Goal: Information Seeking & Learning: Learn about a topic

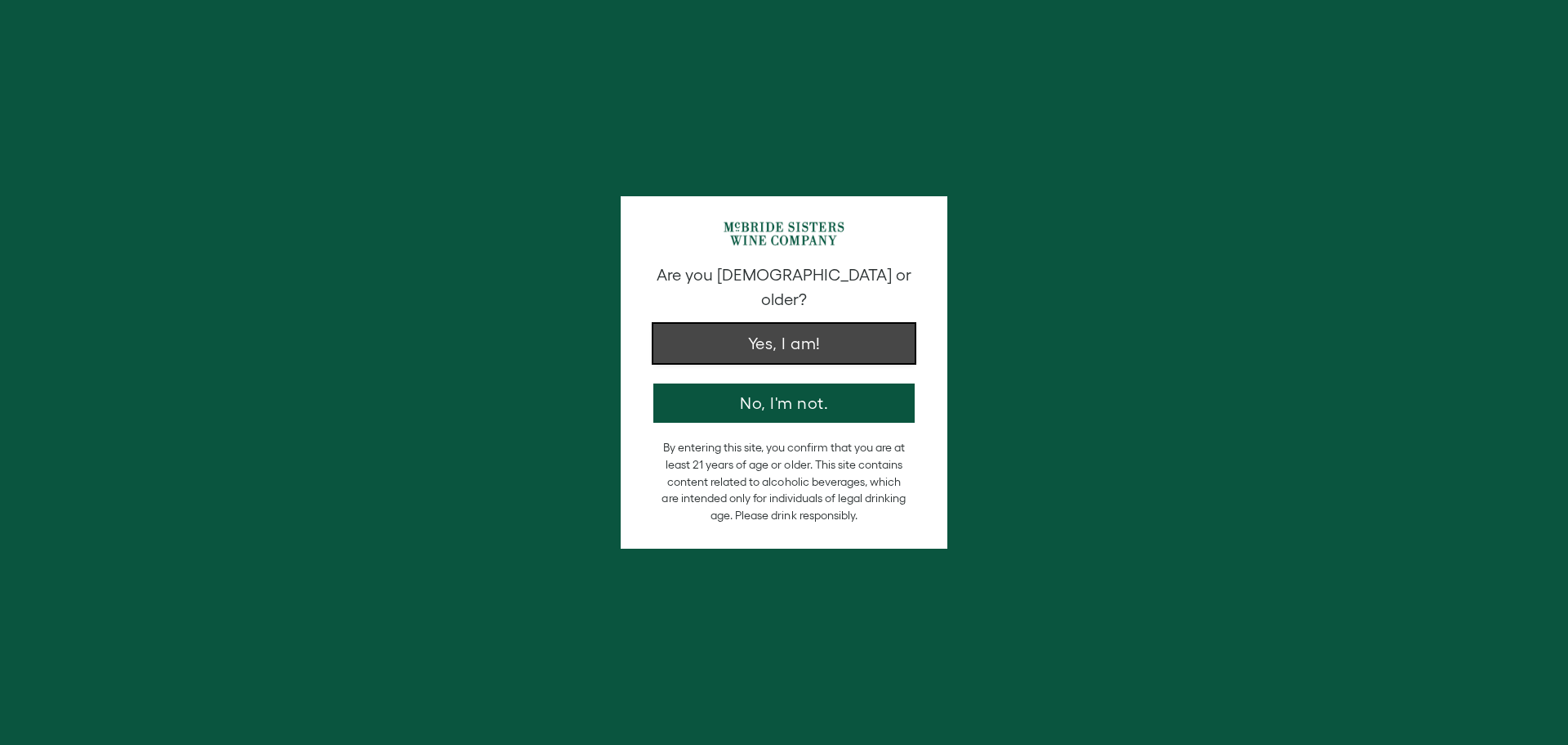
click at [807, 333] on button "Yes, I am!" at bounding box center [784, 343] width 261 height 39
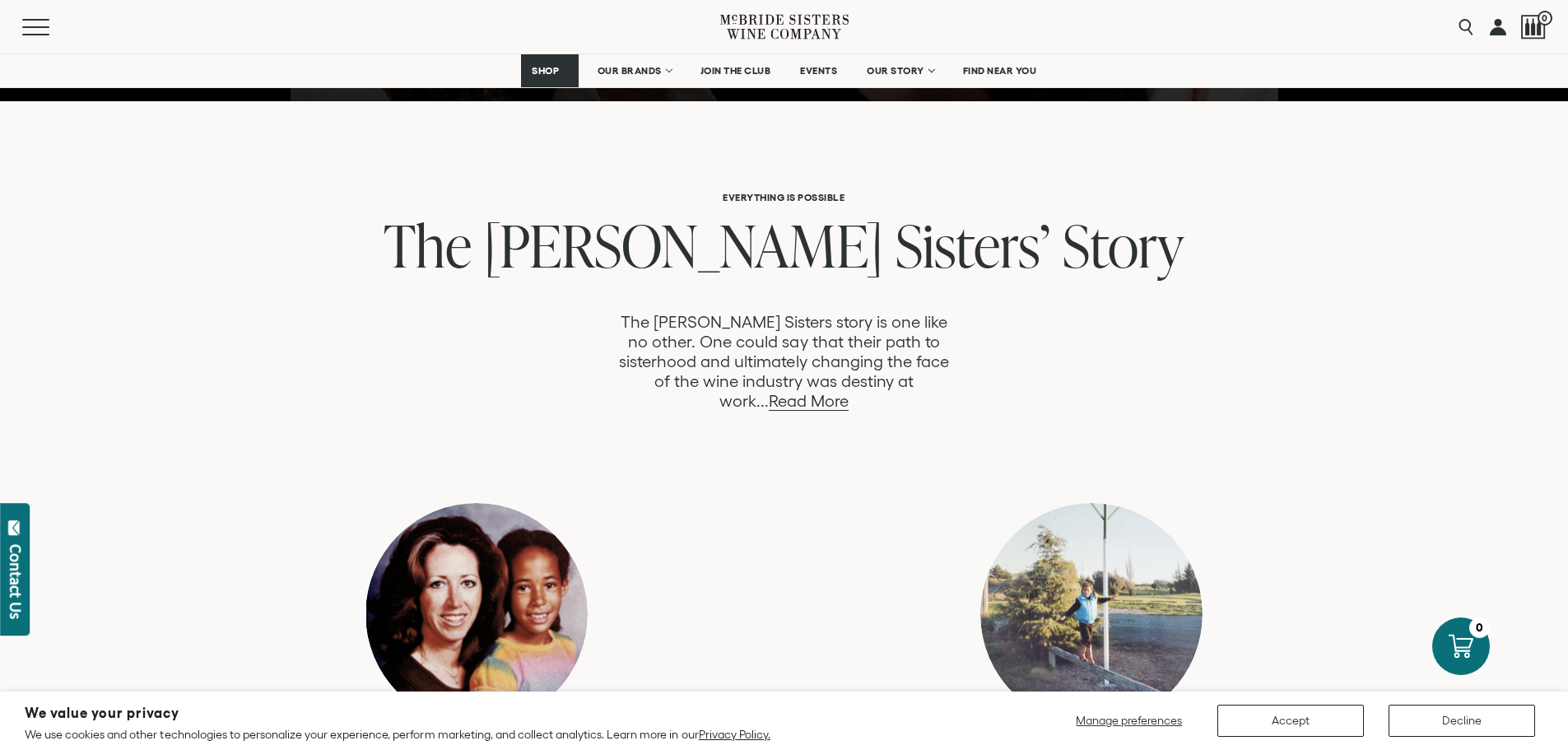
scroll to position [823, 0]
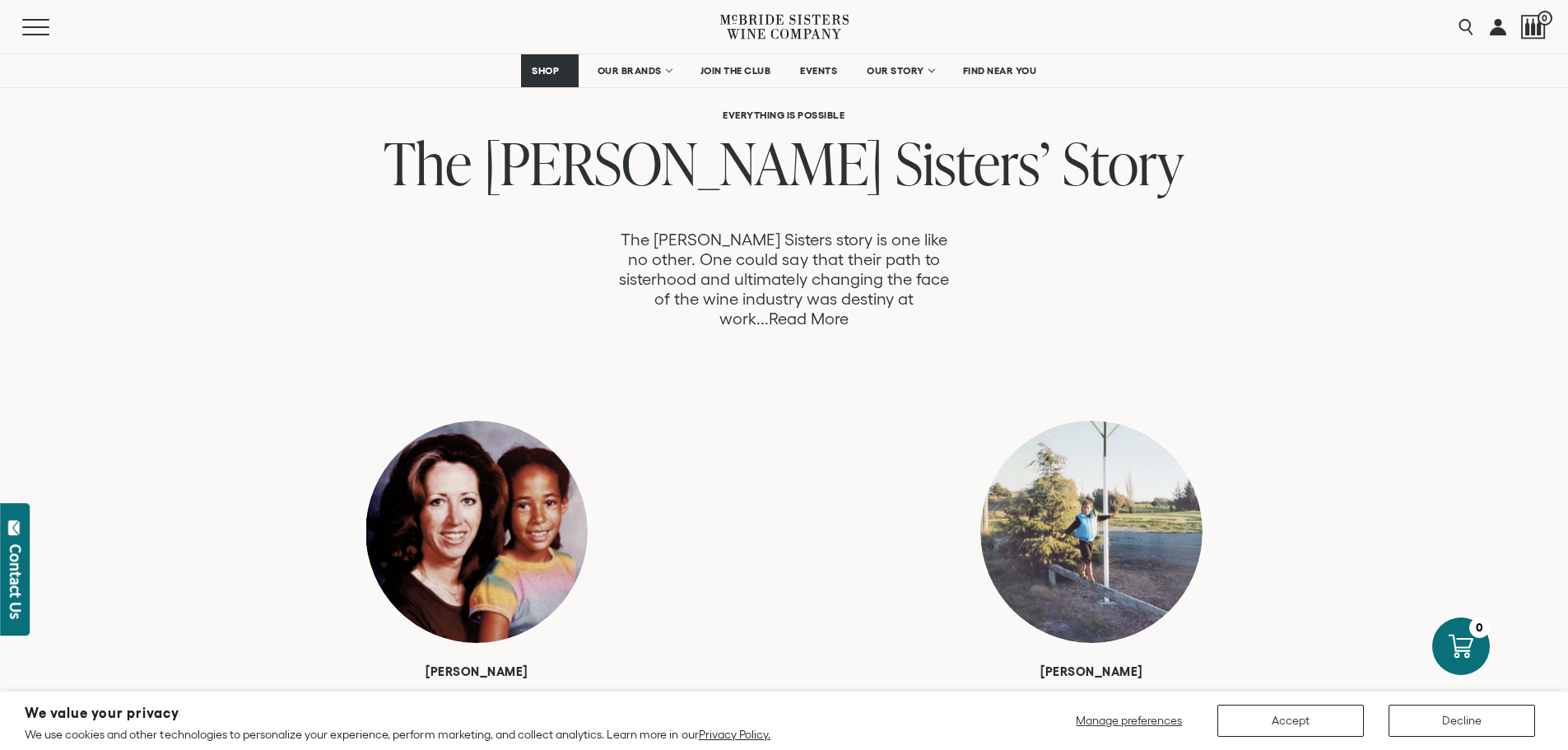
click at [848, 309] on link "Read More" at bounding box center [809, 319] width 79 height 19
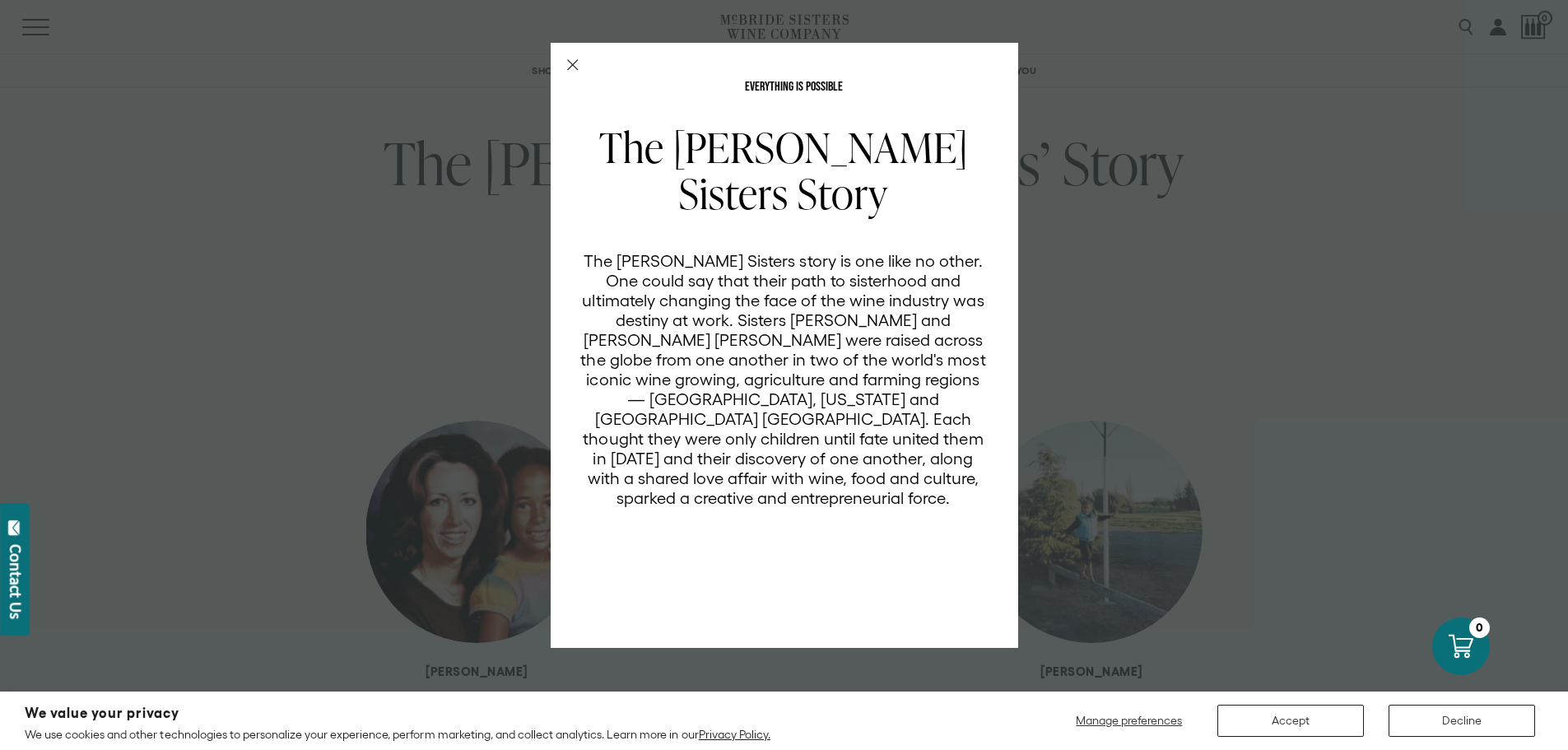
scroll to position [0, 0]
drag, startPoint x: 589, startPoint y: 341, endPoint x: 934, endPoint y: 341, distance: 345.0
click at [934, 341] on p "The [PERSON_NAME] Sisters story is one like no other. One could say that their …" at bounding box center [783, 380] width 407 height 257
copy p "were raised across the globe from one another"
drag, startPoint x: 674, startPoint y: 420, endPoint x: 885, endPoint y: 419, distance: 211.0
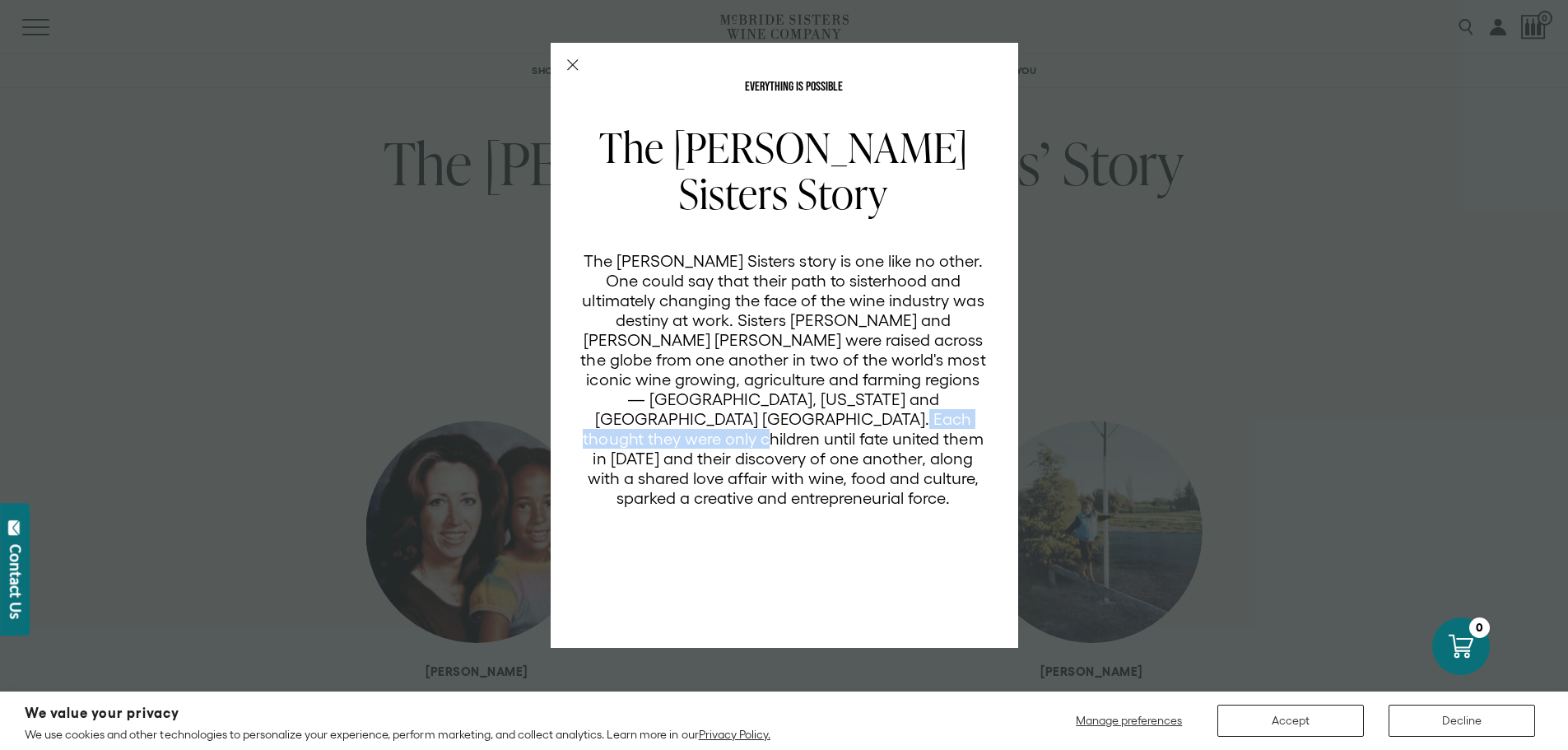
click at [885, 419] on p "The [PERSON_NAME] Sisters story is one like no other. One could say that their …" at bounding box center [783, 380] width 407 height 257
drag, startPoint x: 781, startPoint y: 441, endPoint x: 675, endPoint y: 419, distance: 108.3
click at [675, 419] on p "The [PERSON_NAME] Sisters story is one like no other. One could say that their …" at bounding box center [783, 380] width 407 height 257
copy p "until fate united them in [DATE] and their discovery of one another"
drag, startPoint x: 787, startPoint y: 442, endPoint x: 701, endPoint y: 463, distance: 88.5
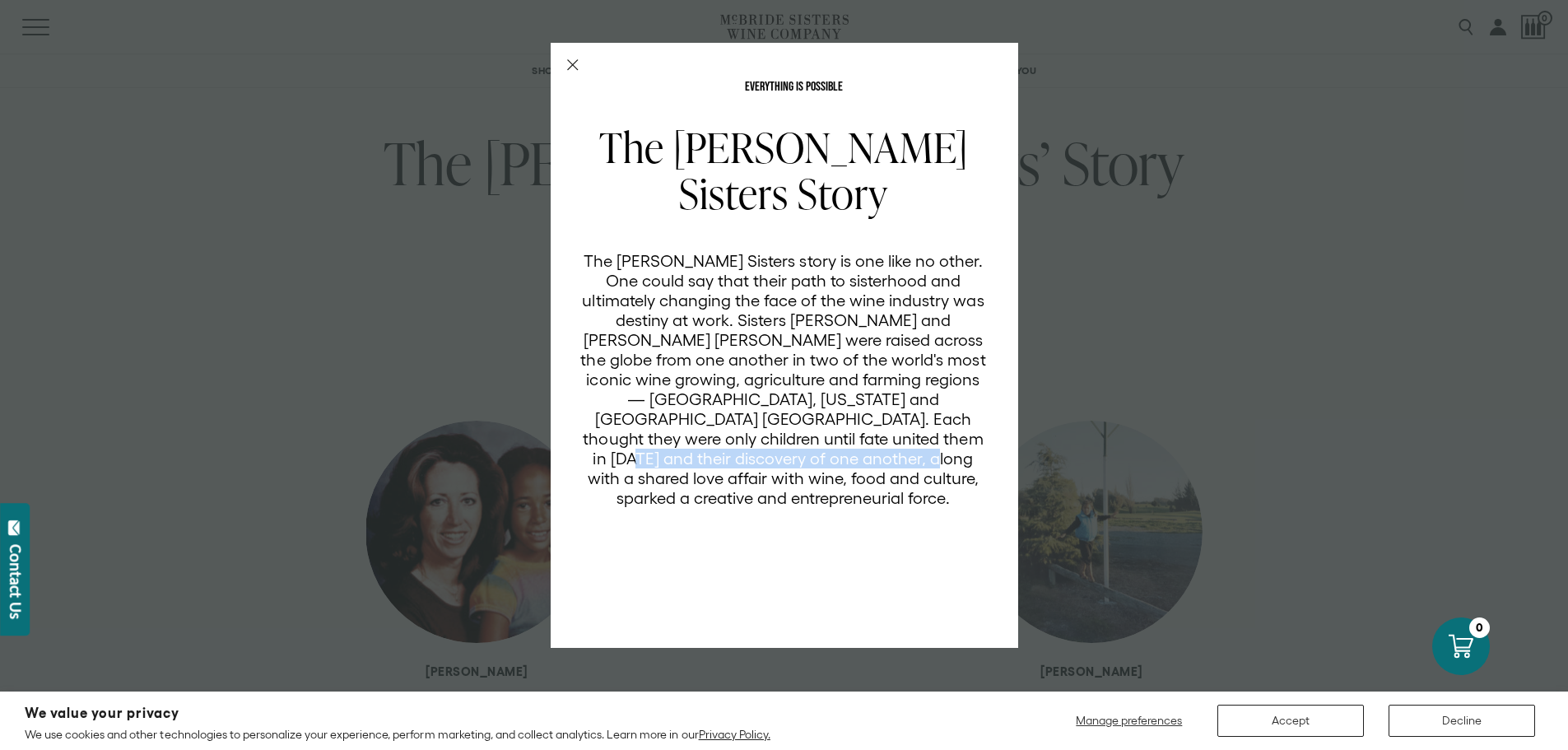
click at [701, 463] on p "The [PERSON_NAME] Sisters story is one like no other. One could say that their …" at bounding box center [783, 380] width 407 height 257
copy p "along with a shared love affair with wine"
click at [569, 67] on icon "Close Modal" at bounding box center [573, 65] width 12 height 12
